Goal: Information Seeking & Learning: Check status

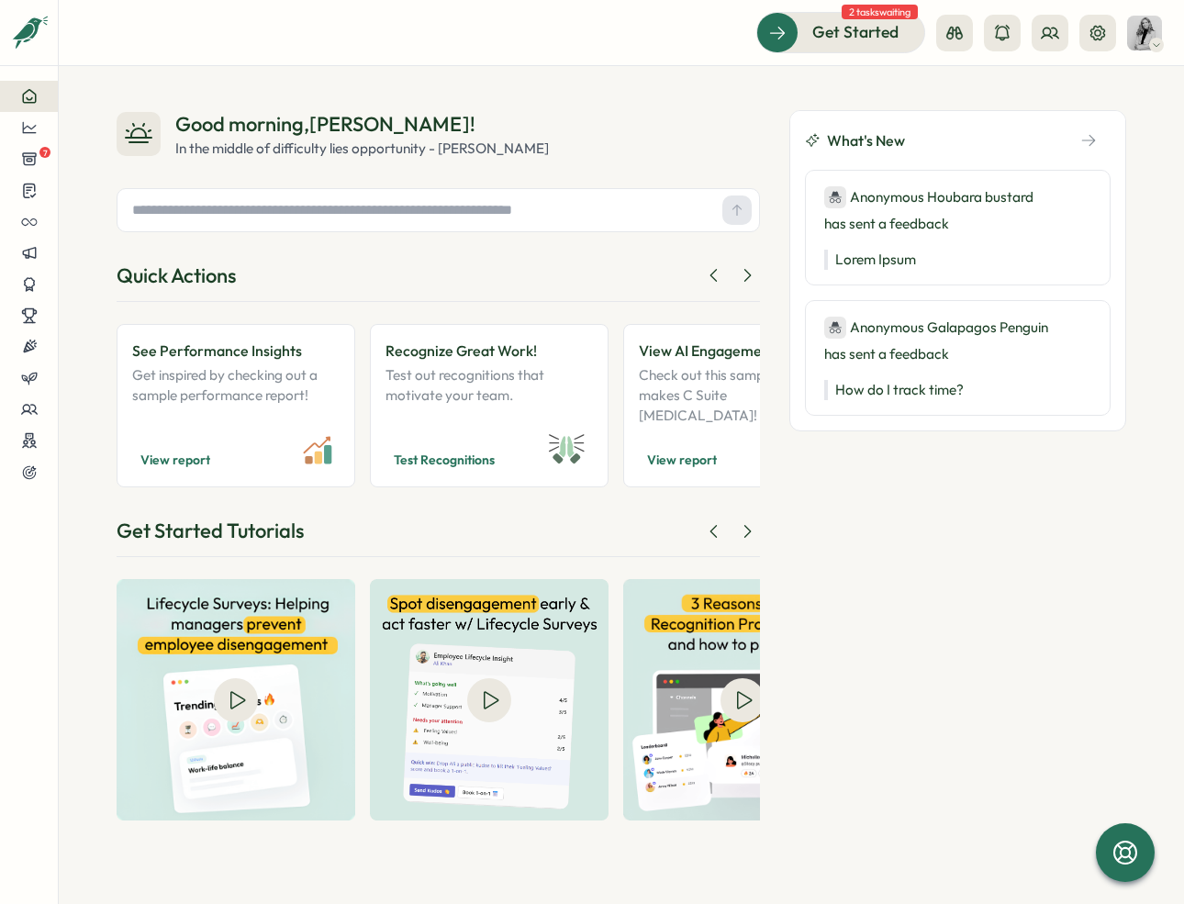
click at [699, 87] on div "Good morning , [PERSON_NAME] ! In the middle of difficulty lies opportunity - […" at bounding box center [622, 485] width 1126 height 838
click at [36, 135] on icon at bounding box center [29, 127] width 17 height 17
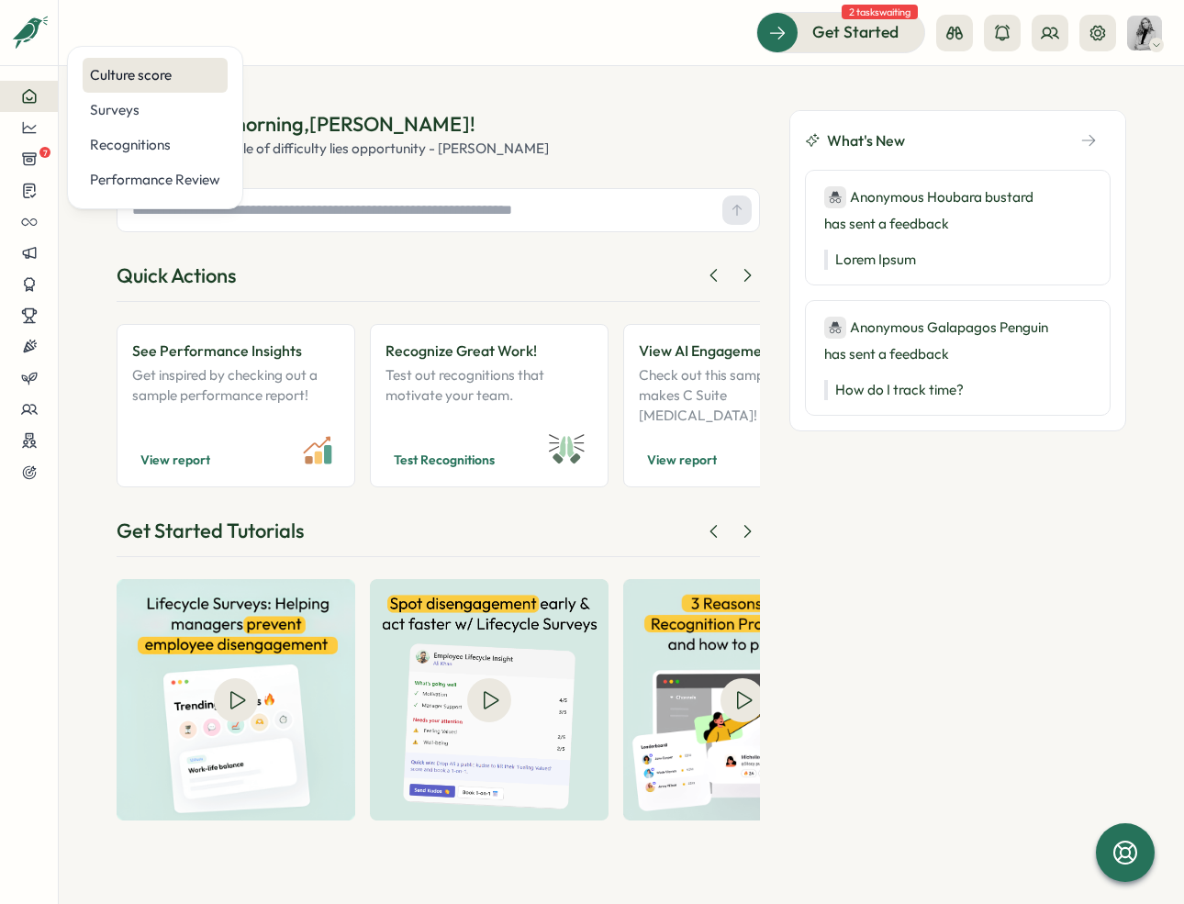
click at [174, 84] on div "Culture score" at bounding box center [155, 75] width 130 height 20
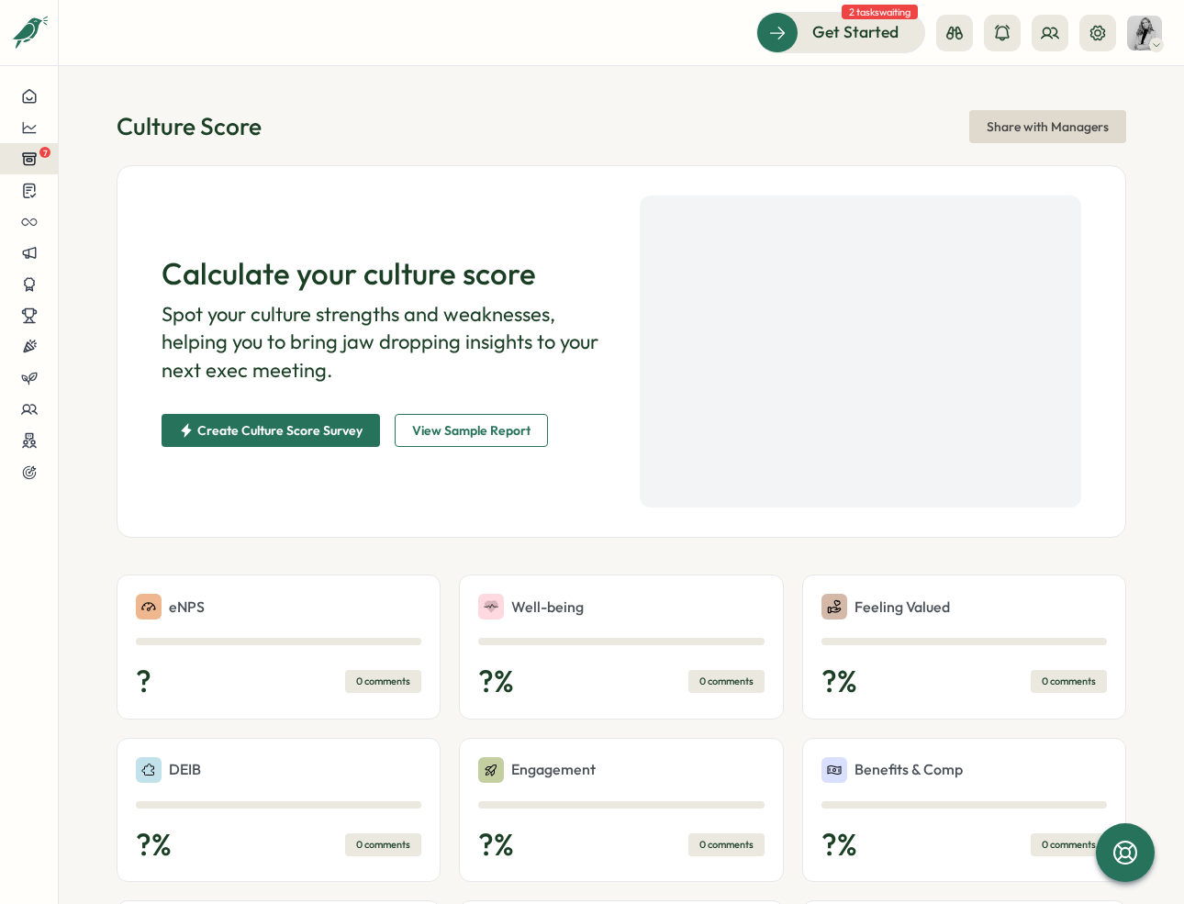
click at [24, 160] on icon at bounding box center [29, 159] width 13 height 12
click at [21, 125] on icon at bounding box center [29, 127] width 17 height 17
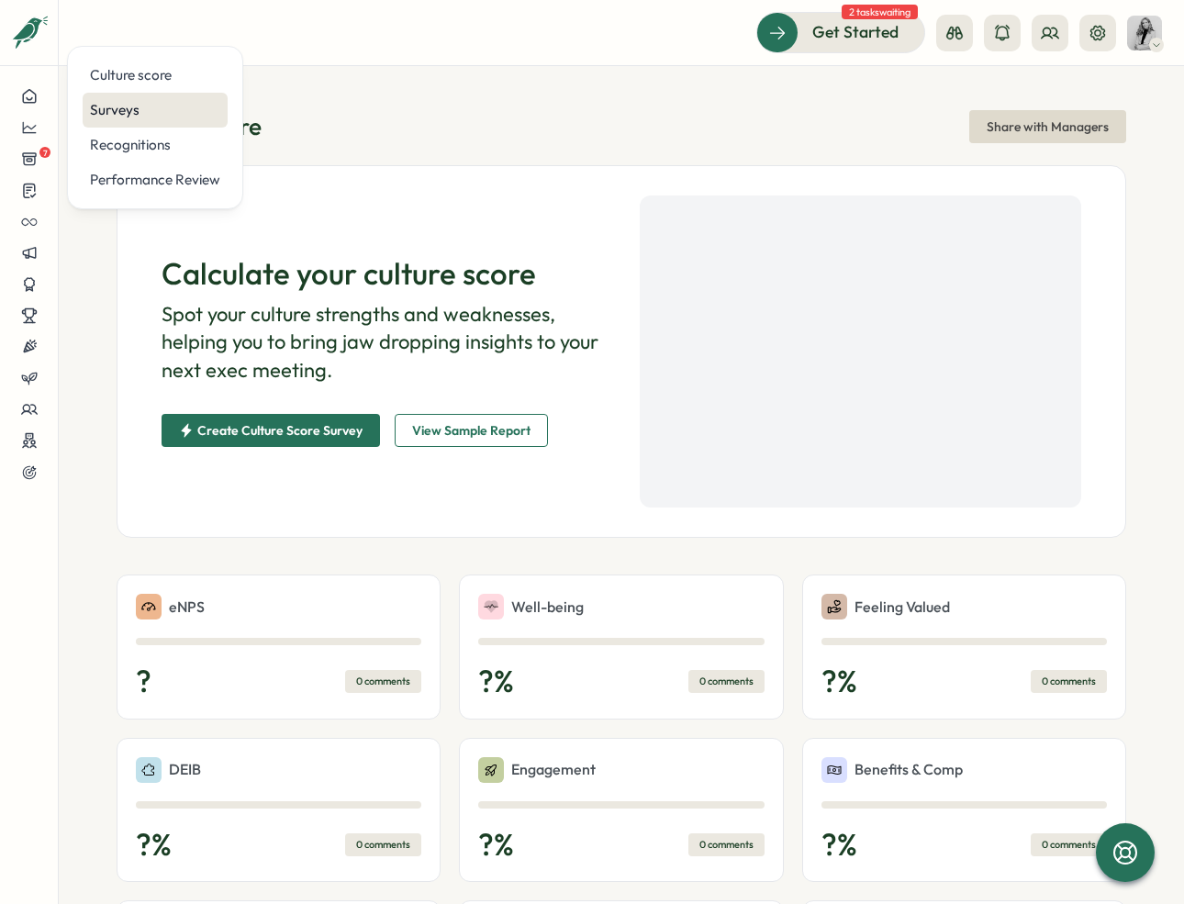
click at [143, 114] on div "Surveys" at bounding box center [155, 110] width 130 height 20
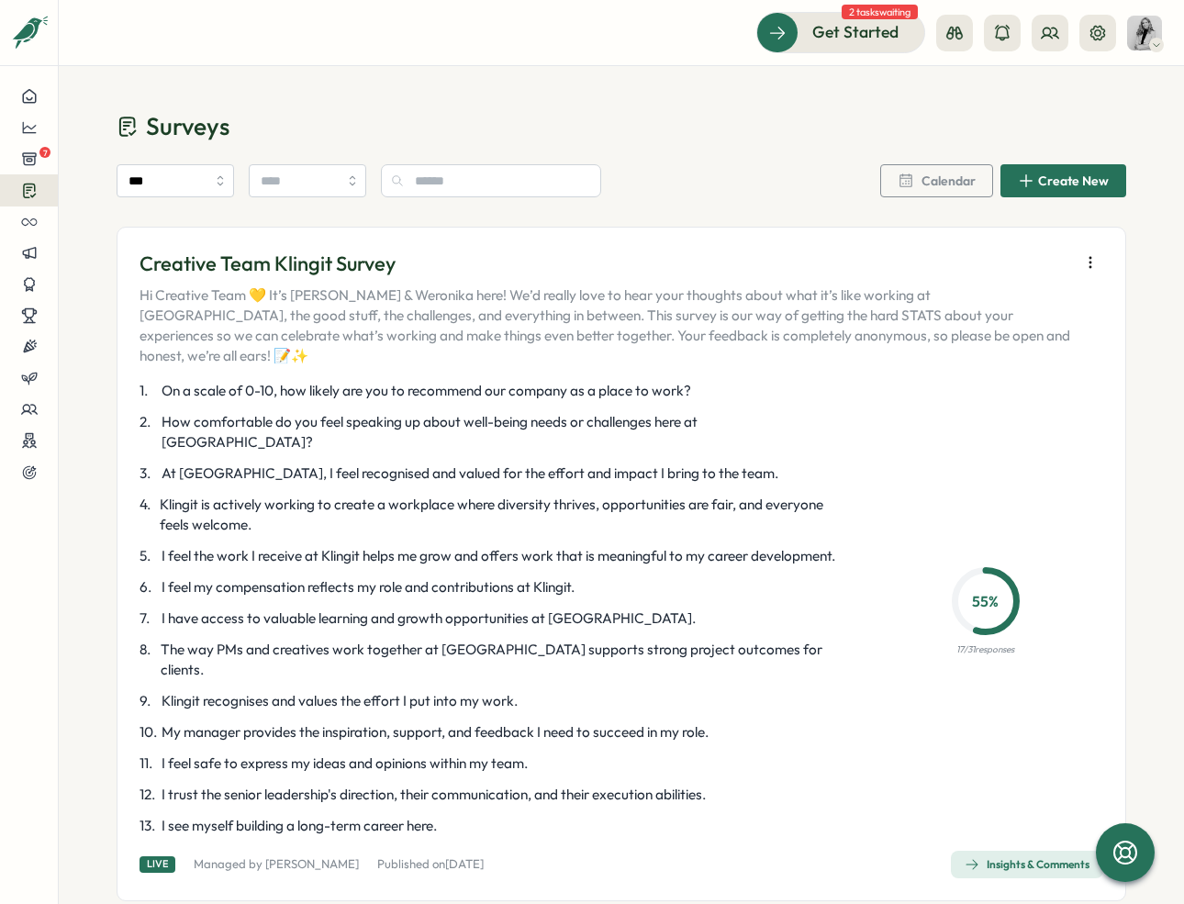
click at [1004, 858] on div "Insights & Comments" at bounding box center [1027, 865] width 125 height 15
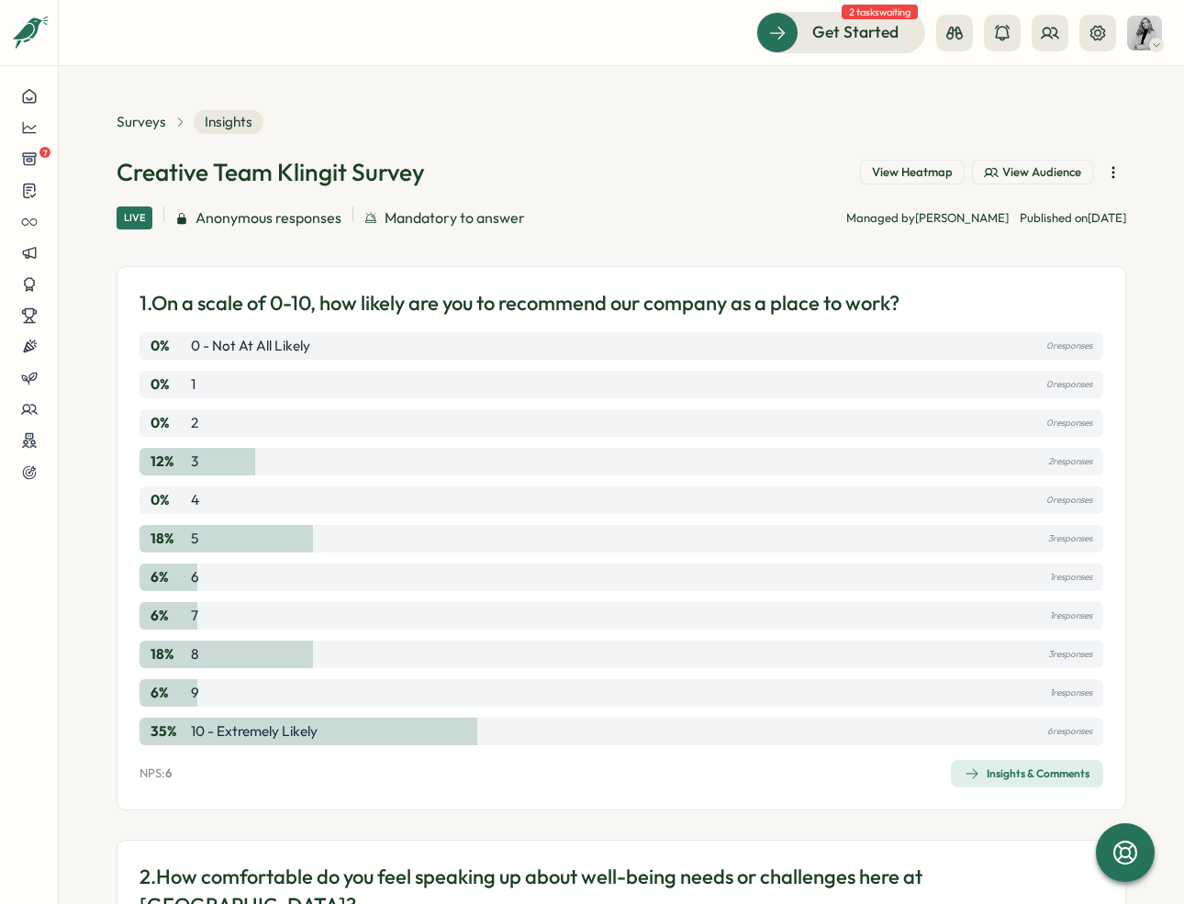
click at [1113, 173] on icon "button" at bounding box center [1113, 172] width 1 height 10
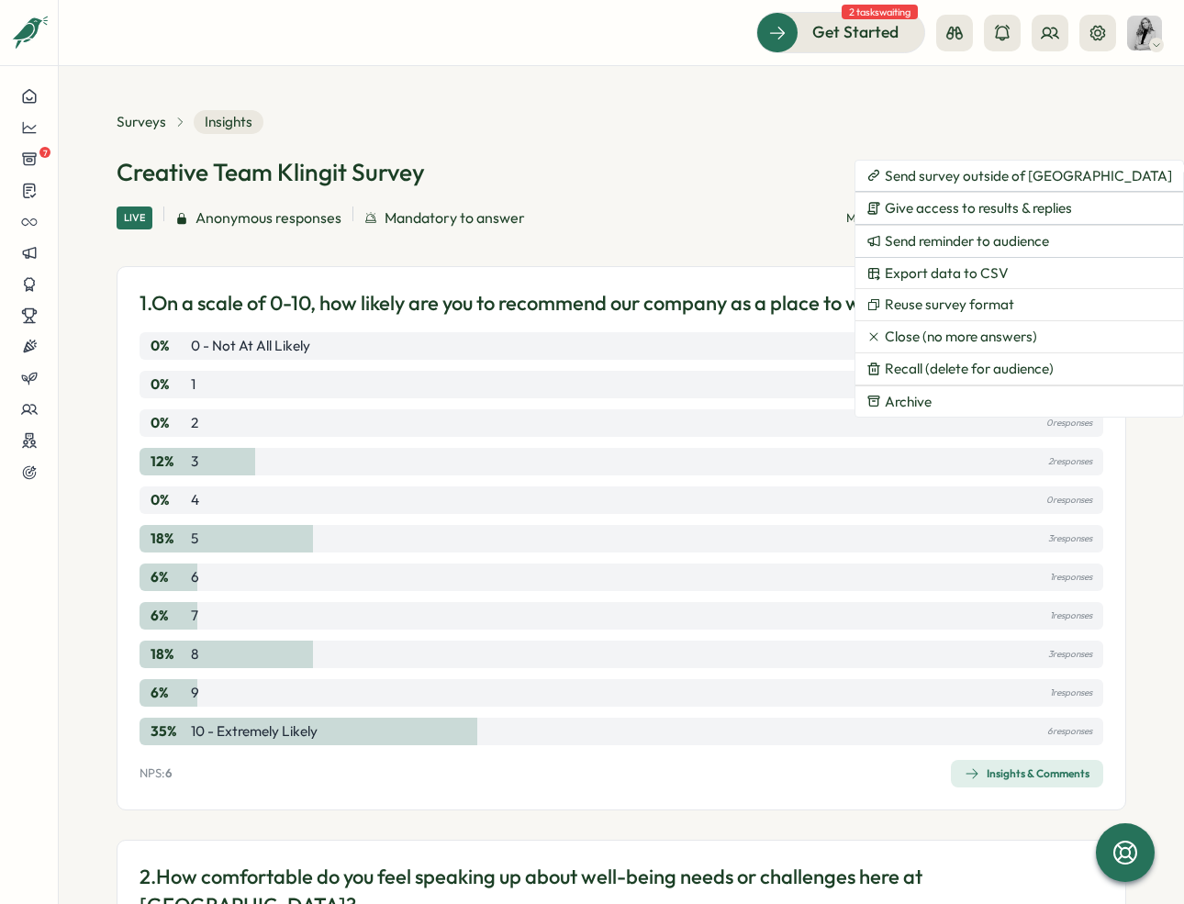
click at [667, 190] on div "Creative Team Klingit Survey View Heatmap View Audience Live Anonymous response…" at bounding box center [622, 192] width 1010 height 73
